Goal: Communication & Community: Ask a question

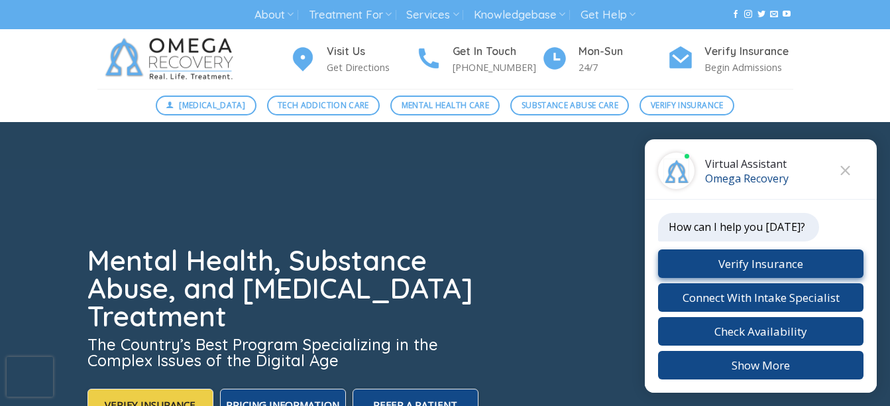
click at [805, 264] on button "Verify Insurance" at bounding box center [760, 263] width 205 height 28
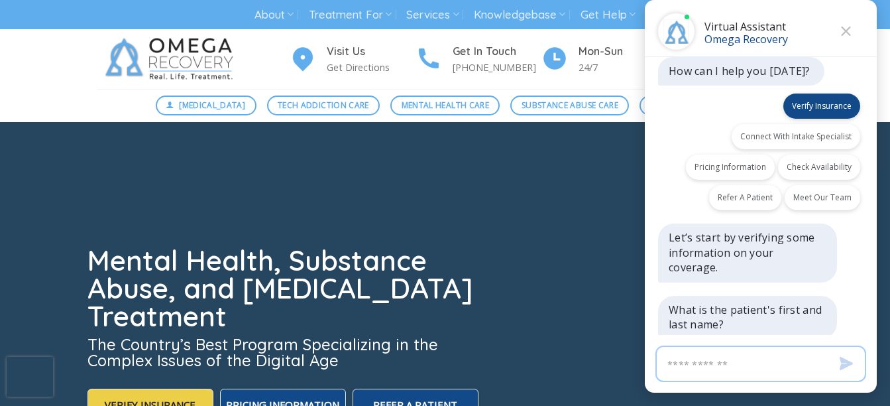
scroll to position [30, 0]
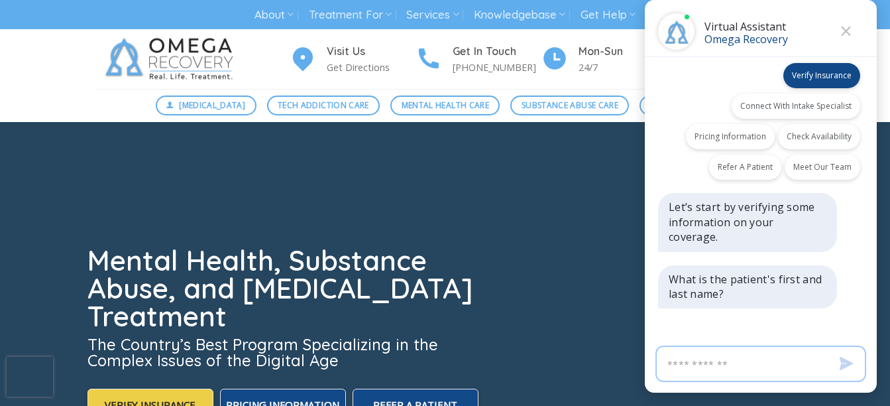
click at [734, 367] on input "Virtual Assistant" at bounding box center [760, 363] width 211 height 36
type input "**********"
click at [846, 369] on icon "Send" at bounding box center [846, 363] width 13 height 13
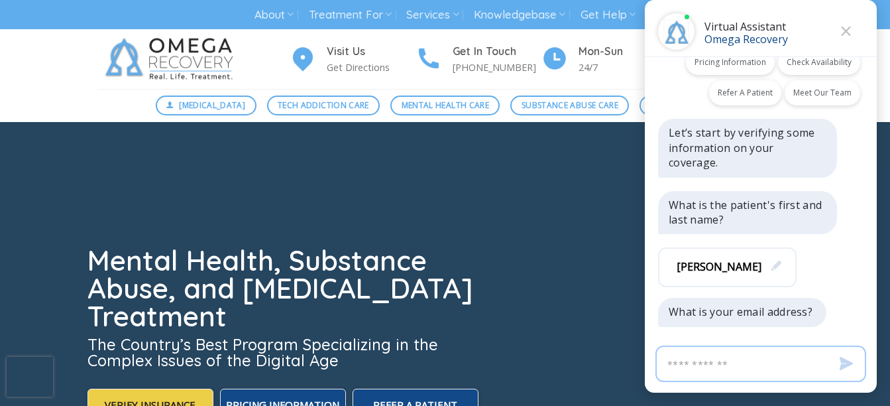
scroll to position [123, 0]
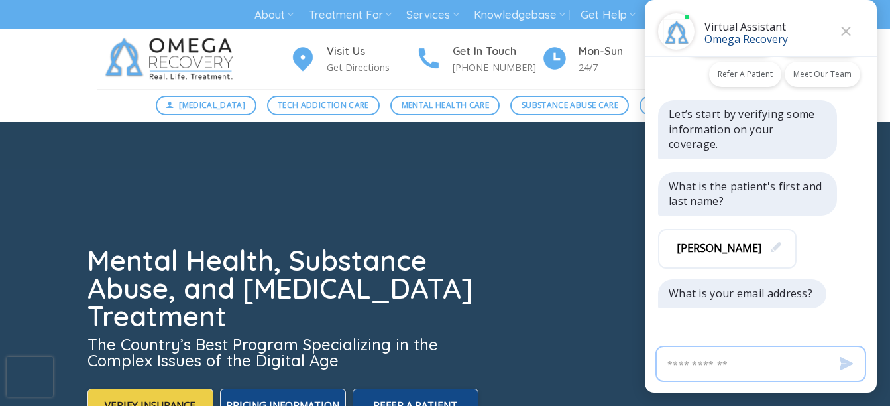
click at [792, 368] on input "Virtual Assistant" at bounding box center [760, 363] width 211 height 36
type input "**********"
click at [841, 369] on icon "Send" at bounding box center [846, 363] width 13 height 13
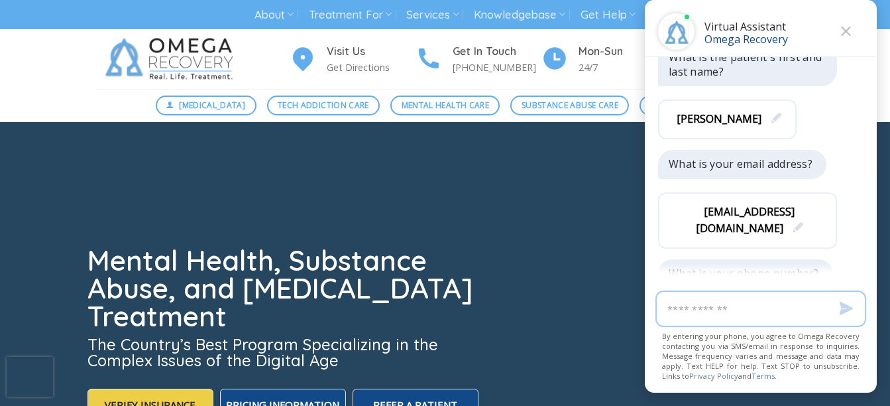
scroll to position [270, 0]
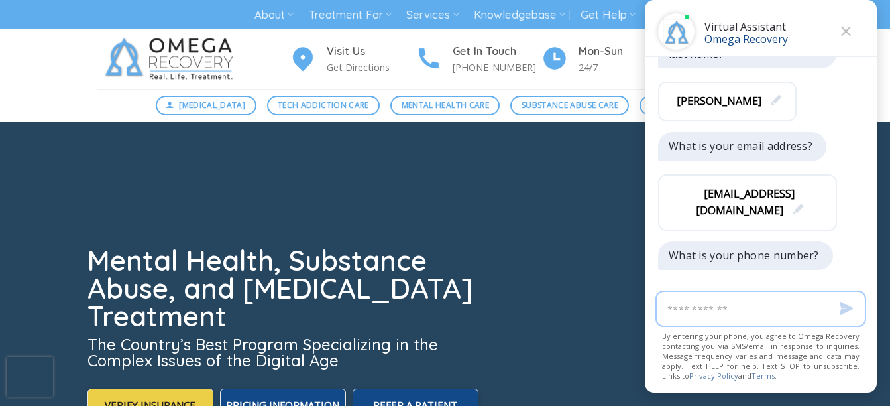
click at [773, 315] on input "Virtual Assistant" at bounding box center [760, 308] width 211 height 36
click at [677, 309] on input "**********" at bounding box center [760, 308] width 211 height 36
type input "**********"
click at [846, 313] on icon "Send" at bounding box center [846, 308] width 13 height 13
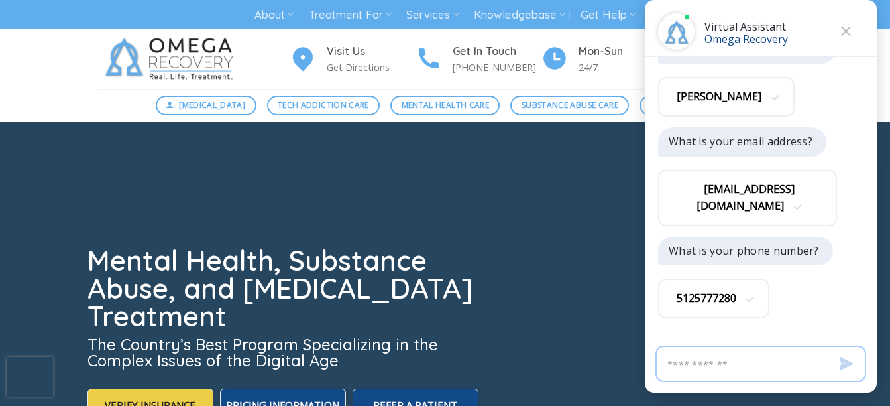
scroll to position [337, 0]
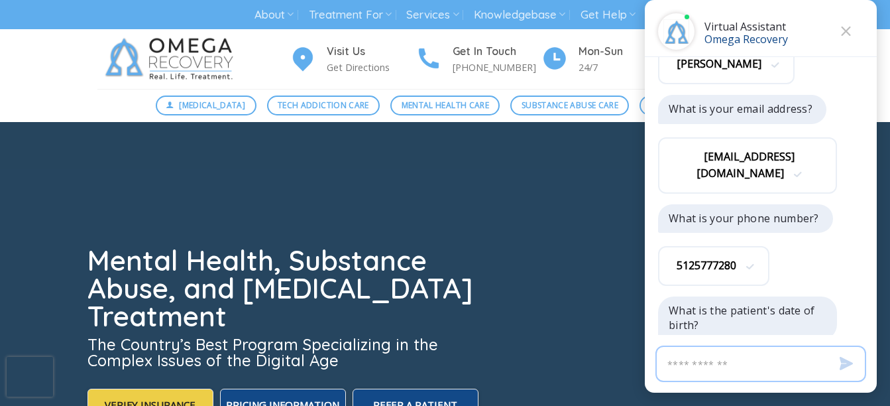
click at [762, 366] on input "Virtual Assistant" at bounding box center [760, 363] width 211 height 36
type input "********"
click at [850, 364] on icon "Send" at bounding box center [846, 363] width 13 height 13
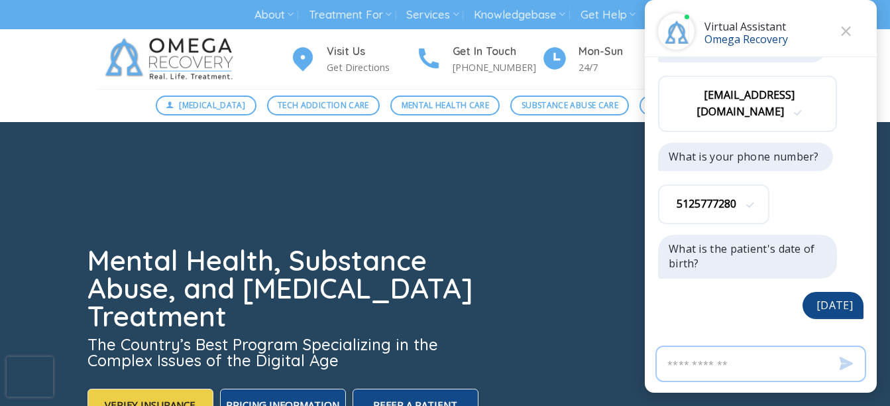
scroll to position [432, 0]
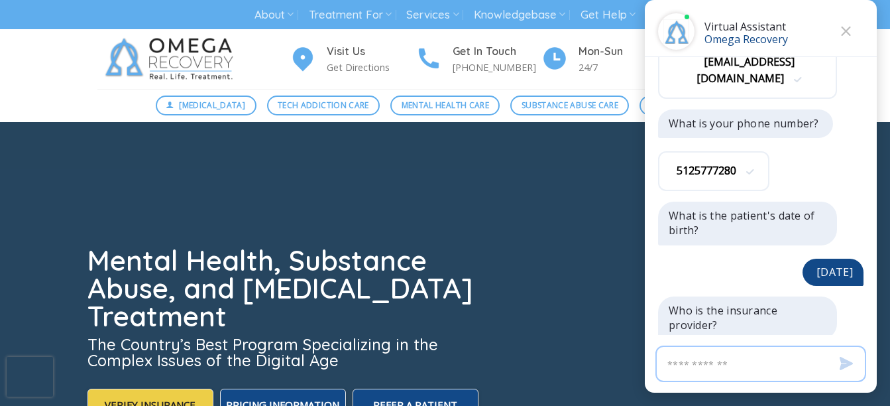
click at [811, 368] on input "Virtual Assistant" at bounding box center [760, 363] width 211 height 36
type input "**********"
click at [846, 363] on icon "Send" at bounding box center [846, 363] width 13 height 13
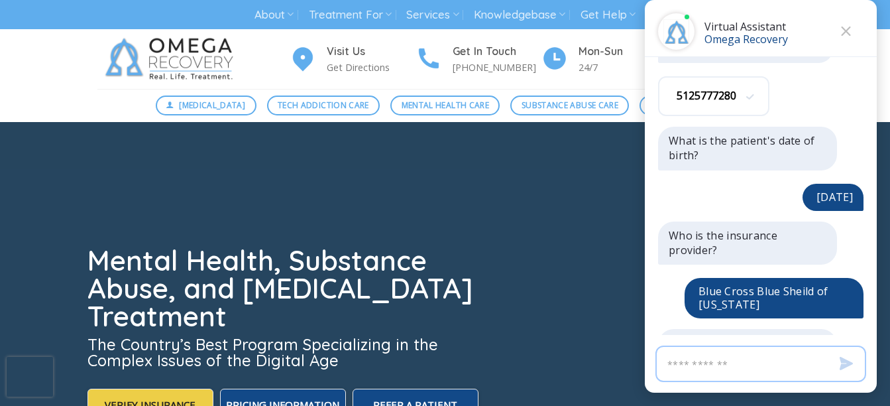
scroll to position [540, 0]
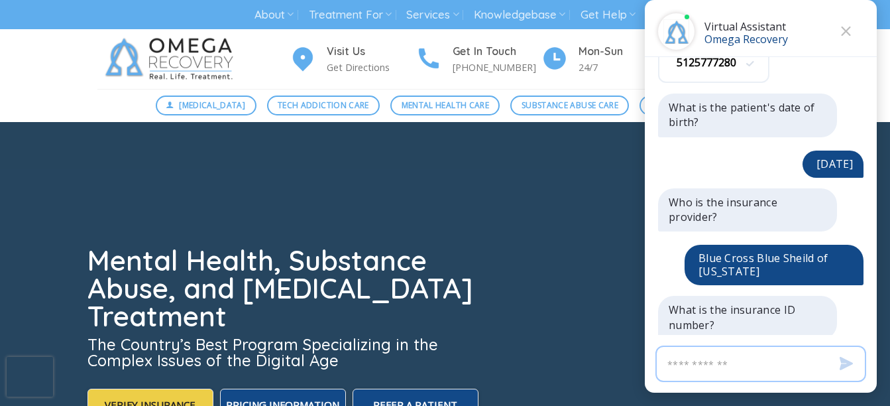
click at [754, 356] on input "Virtual Assistant" at bounding box center [760, 363] width 211 height 36
type input "**********"
click at [851, 366] on icon "Send" at bounding box center [846, 363] width 13 height 13
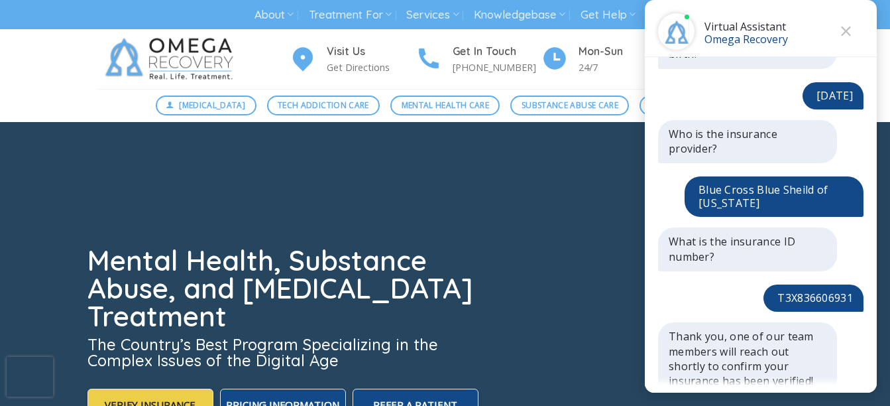
scroll to position [663, 0]
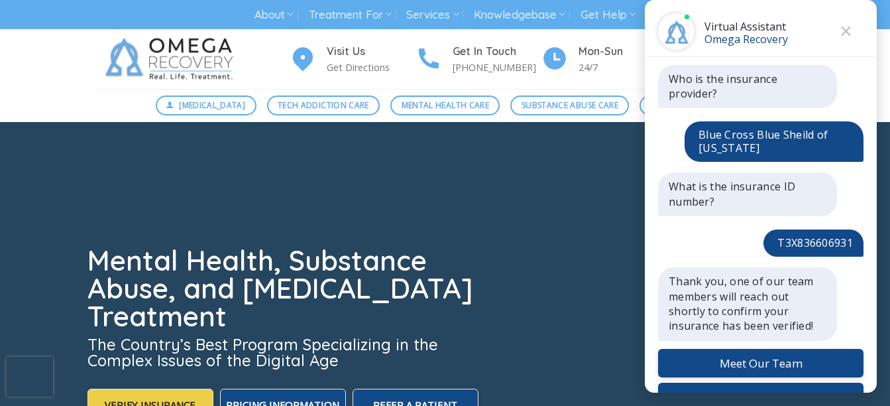
click at [553, 221] on div at bounding box center [445, 321] width 716 height 398
click at [847, 28] on icon "Close" at bounding box center [846, 31] width 10 height 9
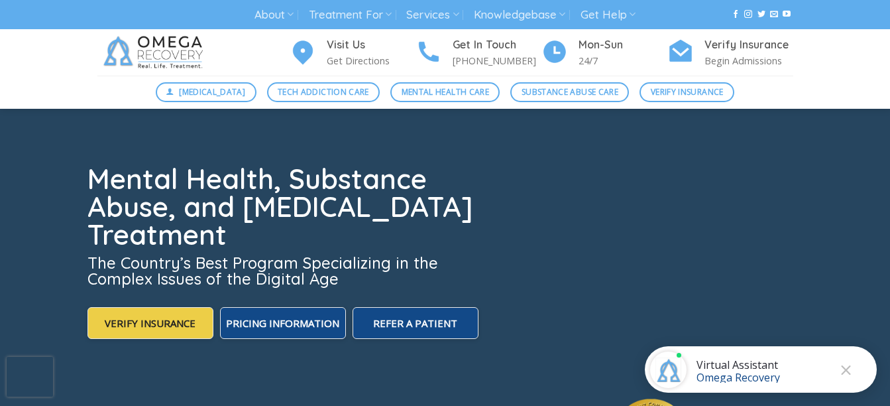
scroll to position [0, 0]
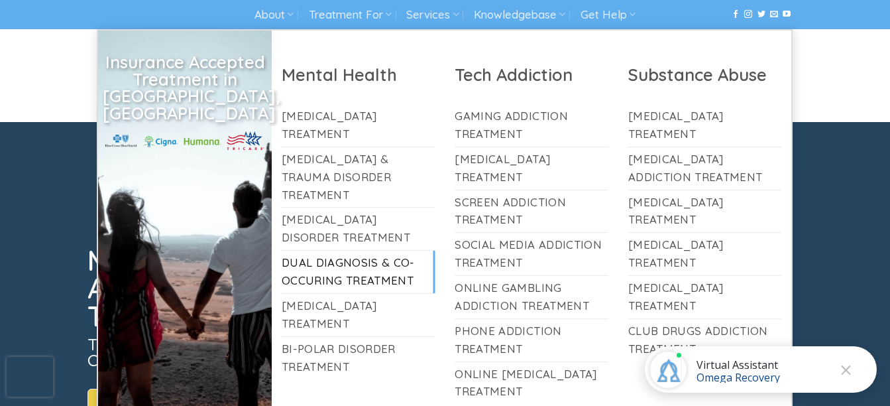
click at [343, 256] on link "Dual Diagnosis & Co-Occuring Treatment" at bounding box center [359, 272] width 154 height 42
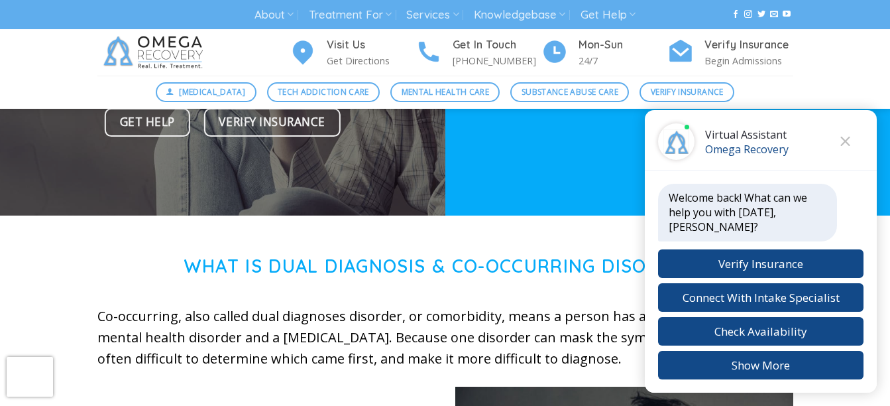
scroll to position [332, 0]
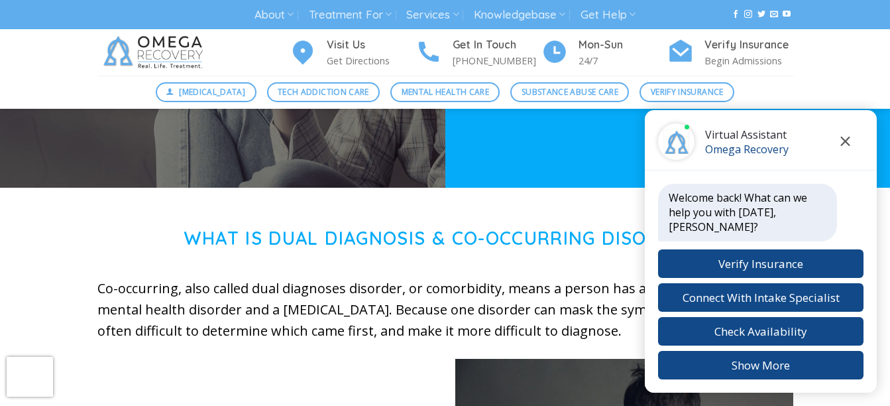
click at [846, 146] on icon "Close chat" at bounding box center [845, 141] width 9 height 9
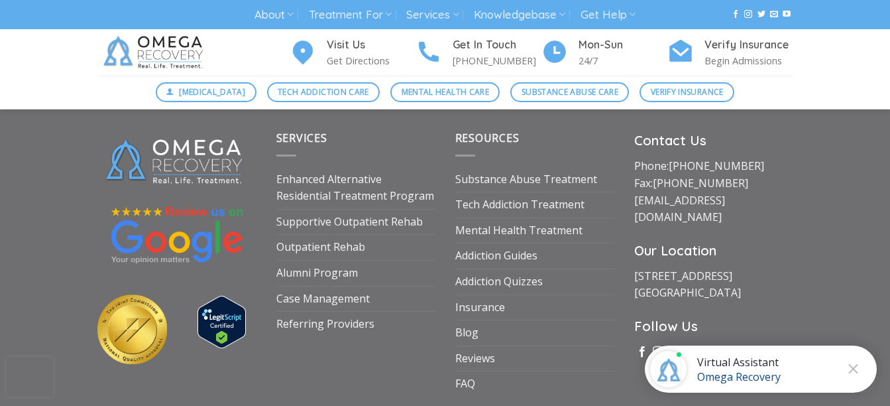
scroll to position [4750, 0]
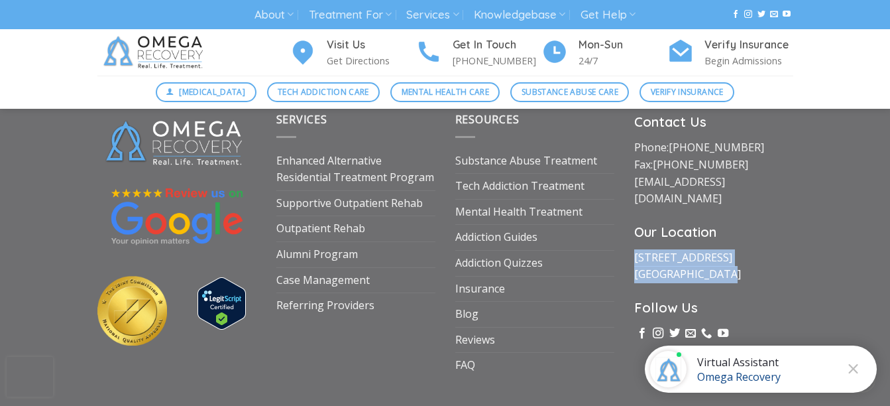
drag, startPoint x: 720, startPoint y: 256, endPoint x: 635, endPoint y: 243, distance: 86.6
click at [635, 249] on p "1710 Evergreen Ave Suite B Austin, TX 78704" at bounding box center [713, 266] width 159 height 34
drag, startPoint x: 635, startPoint y: 243, endPoint x: 651, endPoint y: 247, distance: 17.0
copy link "1710 Evergreen Ave Suite B Austin, TX 78704"
click at [859, 227] on div "Services Enhanced Alternative Residential Treatment Program Supportive Outpatie…" at bounding box center [445, 259] width 890 height 337
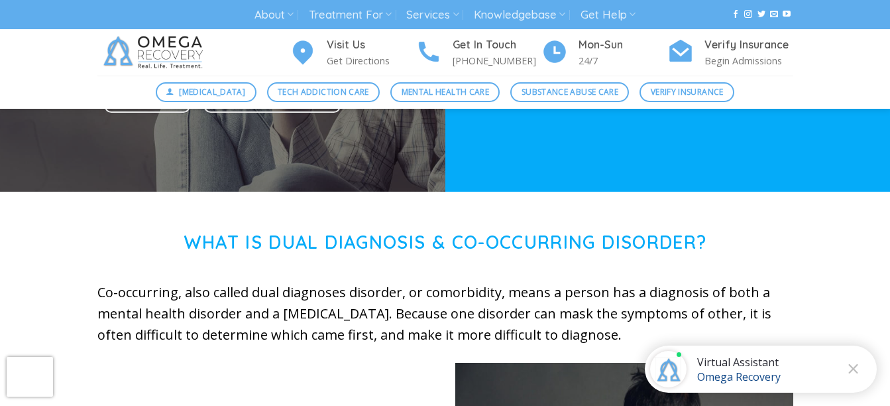
scroll to position [321, 0]
